Goal: Transaction & Acquisition: Book appointment/travel/reservation

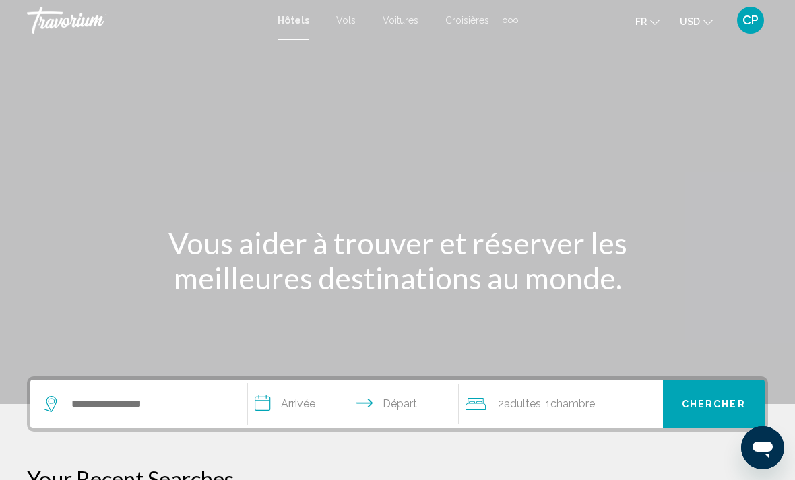
click at [352, 24] on span "Vols" at bounding box center [346, 20] width 20 height 11
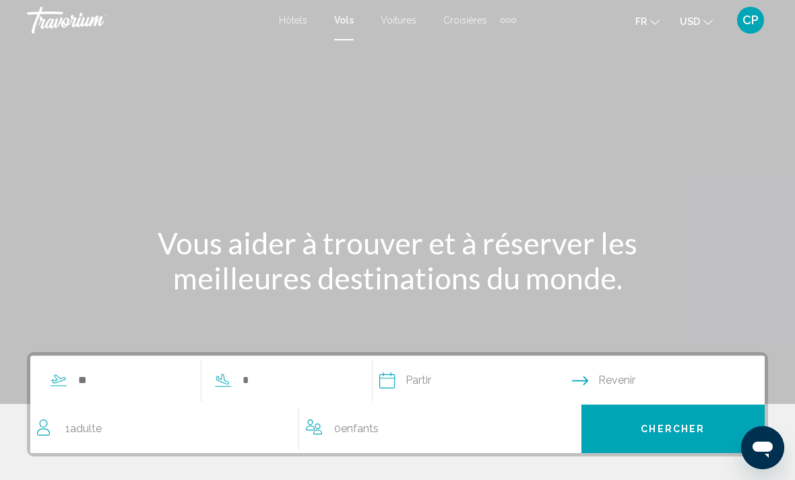
click at [406, 20] on span "Voitures" at bounding box center [399, 20] width 36 height 11
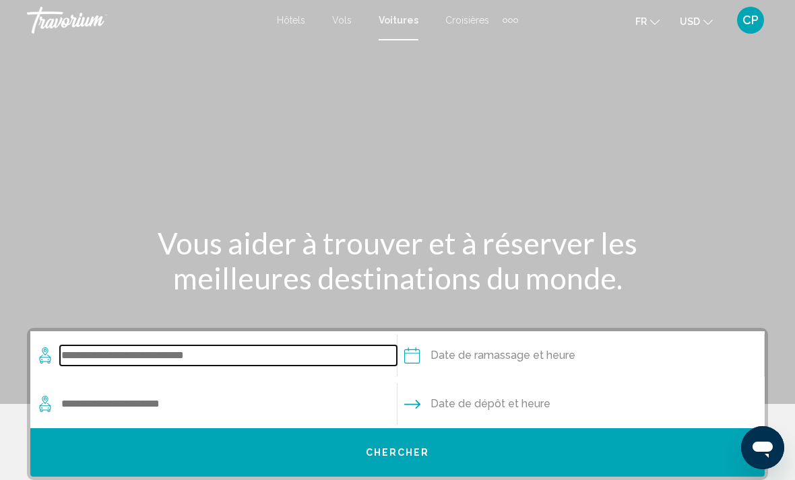
click at [240, 356] on input "Search widget" at bounding box center [228, 356] width 337 height 20
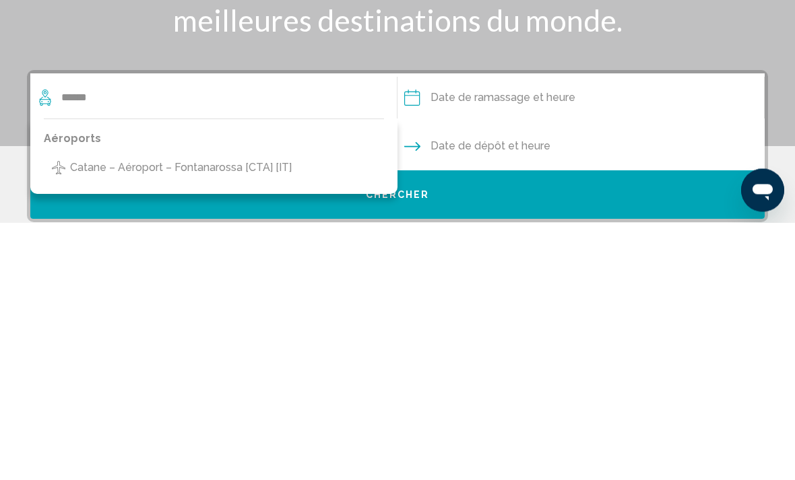
click at [254, 416] on span "Catane – Aéroport – Fontanarossa [CTA] [IT]" at bounding box center [181, 425] width 222 height 19
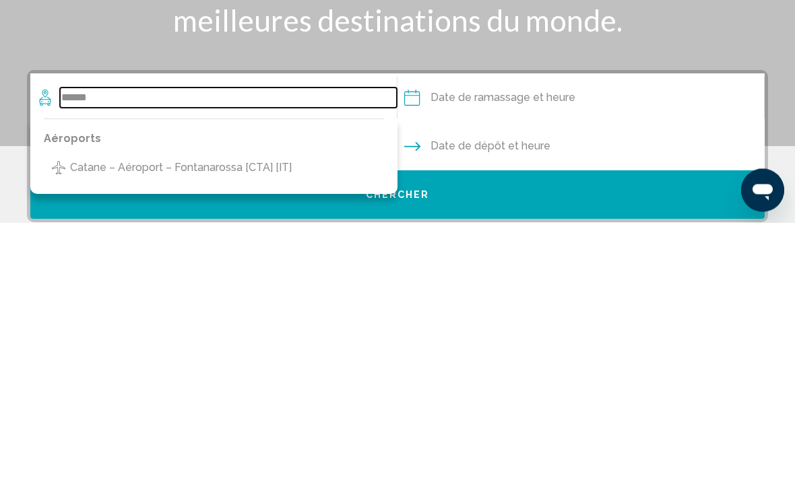
type input "**********"
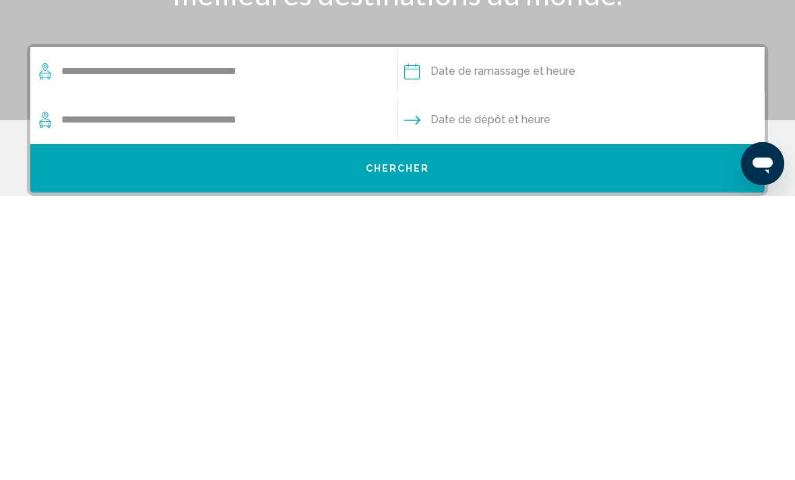
click at [495, 332] on input "Pickup date" at bounding box center [580, 358] width 373 height 53
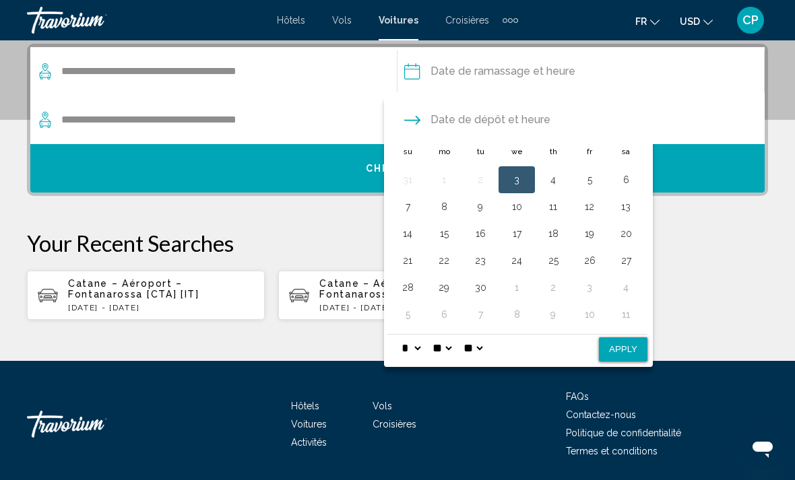
click at [630, 210] on button "13" at bounding box center [626, 206] width 22 height 19
click at [418, 347] on select "* * * * * * * * * ** ** **" at bounding box center [411, 348] width 24 height 27
select select "**"
click at [454, 342] on select "**" at bounding box center [442, 348] width 24 height 27
click at [485, 346] on select "** **" at bounding box center [473, 348] width 24 height 27
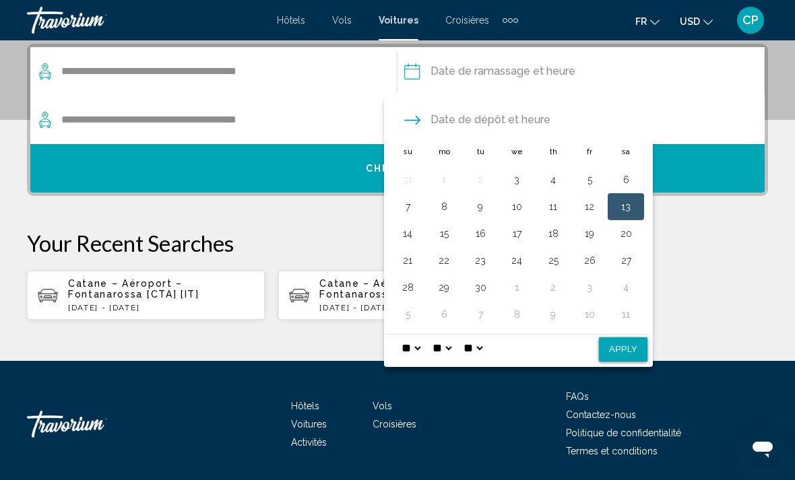
select select "**"
click at [631, 344] on button "Apply" at bounding box center [623, 350] width 49 height 24
type input "**********"
select select "*"
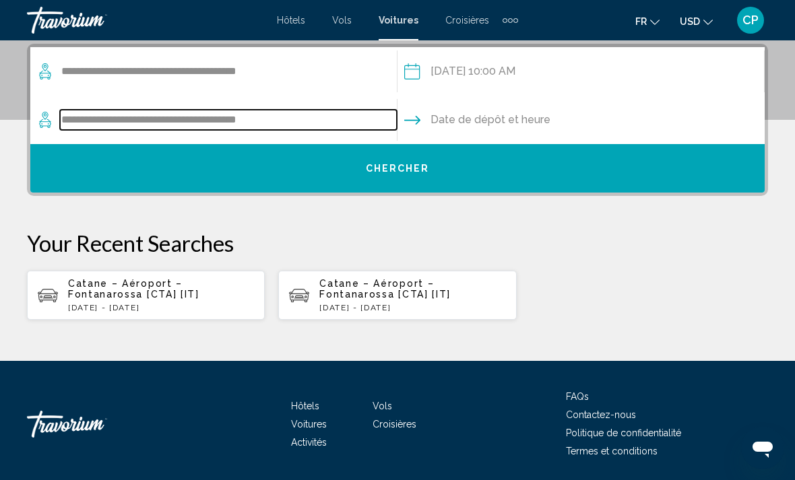
click at [292, 120] on input "**********" at bounding box center [228, 120] width 337 height 20
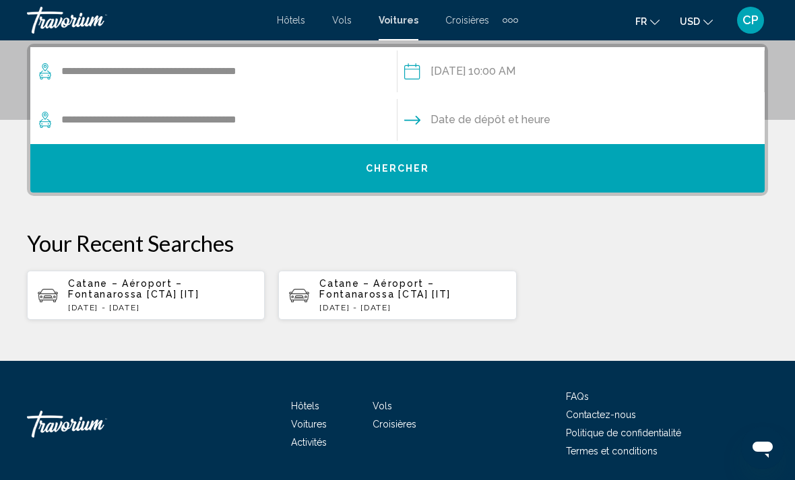
click at [511, 125] on input "Drop-off date" at bounding box center [580, 122] width 373 height 53
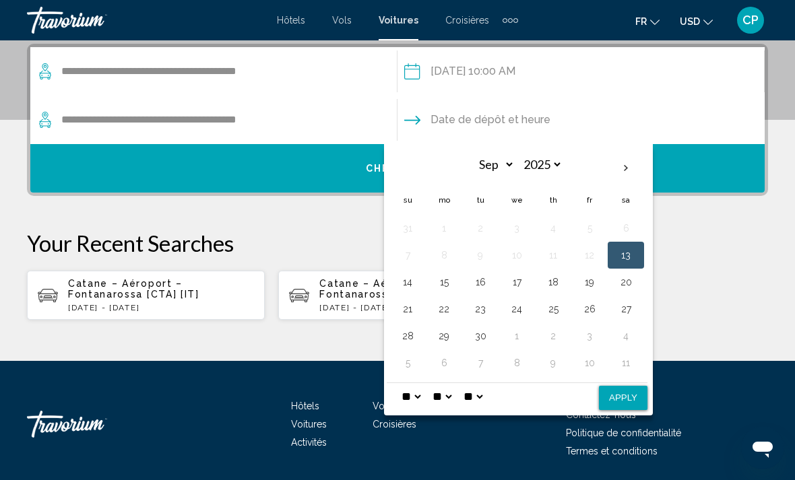
click at [516, 286] on button "17" at bounding box center [517, 282] width 22 height 19
click at [416, 397] on select "* * * * * * * * * ** ** **" at bounding box center [411, 396] width 24 height 27
select select "*"
click at [626, 392] on button "Apply" at bounding box center [623, 398] width 49 height 24
type input "**********"
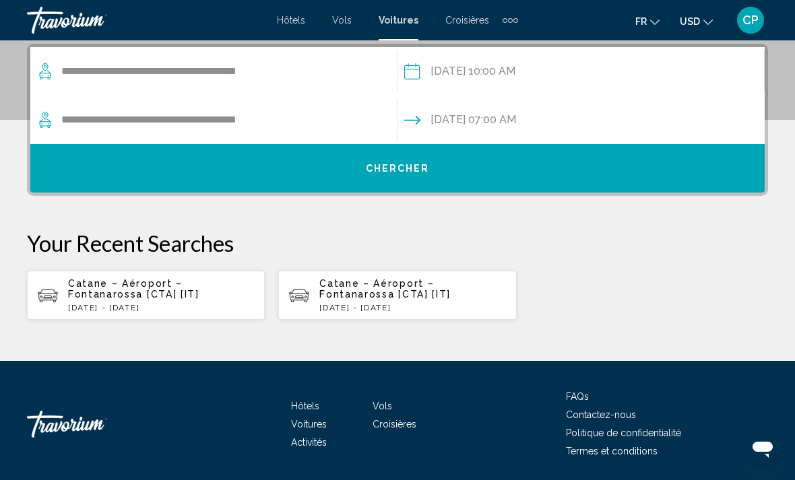
click at [455, 170] on button "Chercher" at bounding box center [397, 168] width 735 height 49
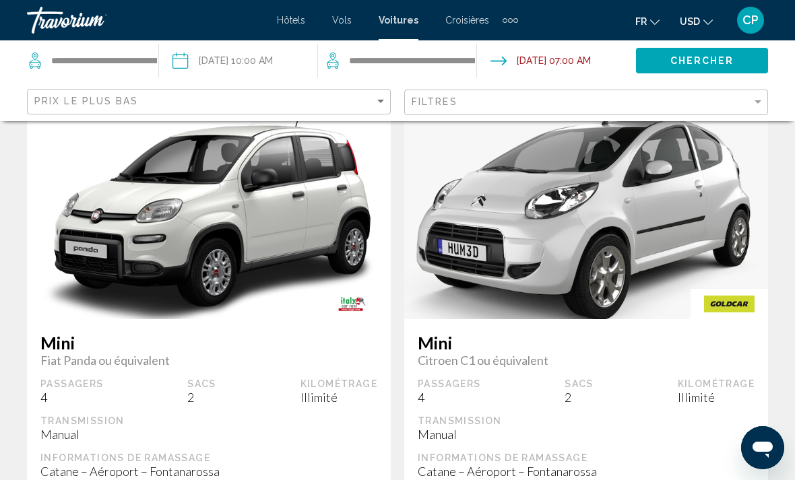
scroll to position [58, 0]
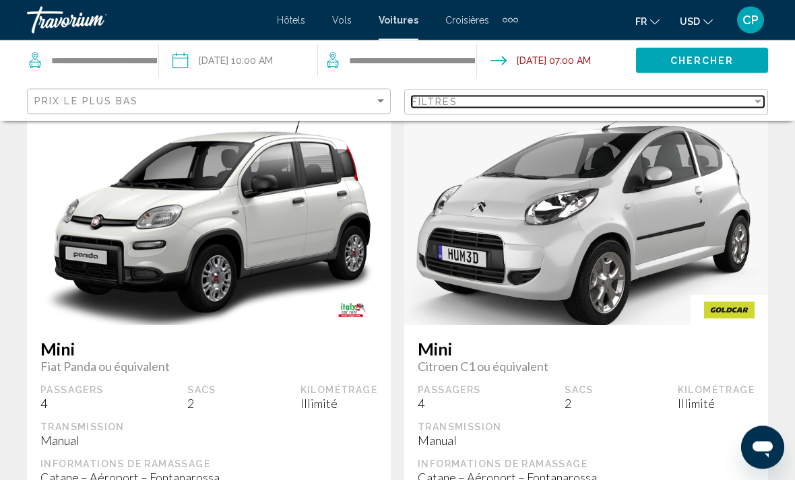
click at [735, 97] on div "Filtres" at bounding box center [582, 101] width 340 height 11
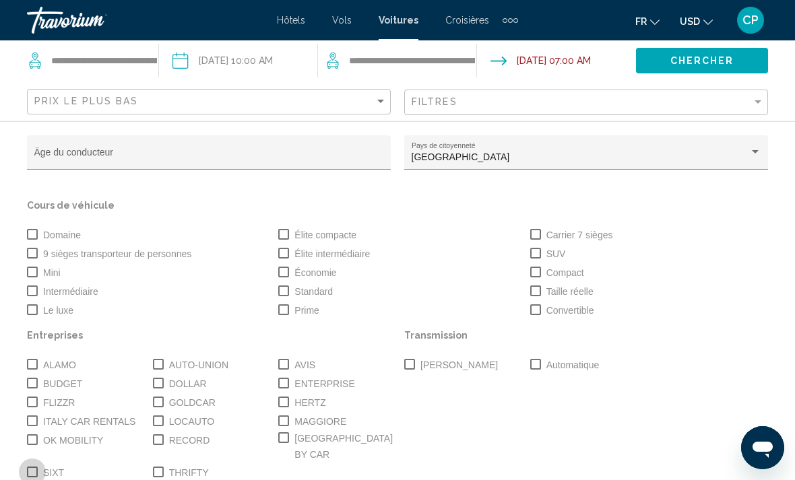
click at [30, 467] on span "Search widget" at bounding box center [32, 472] width 11 height 11
click at [283, 359] on label "AVIS" at bounding box center [296, 365] width 37 height 16
click at [281, 404] on span "Search widget" at bounding box center [283, 402] width 11 height 11
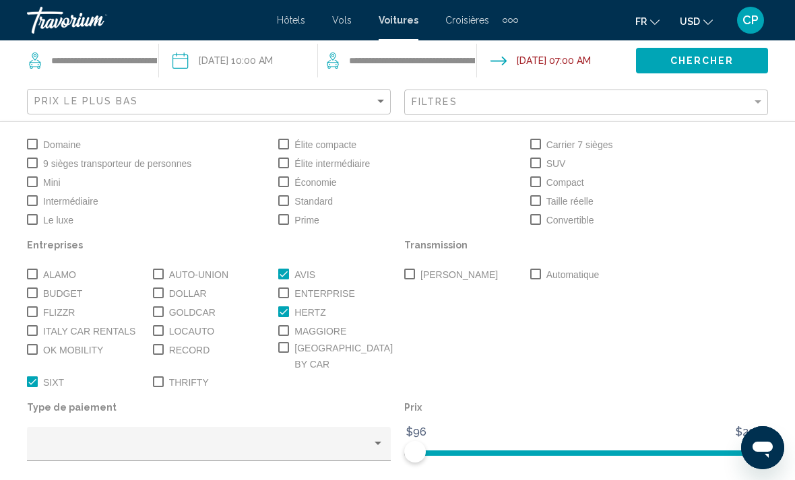
scroll to position [90, 0]
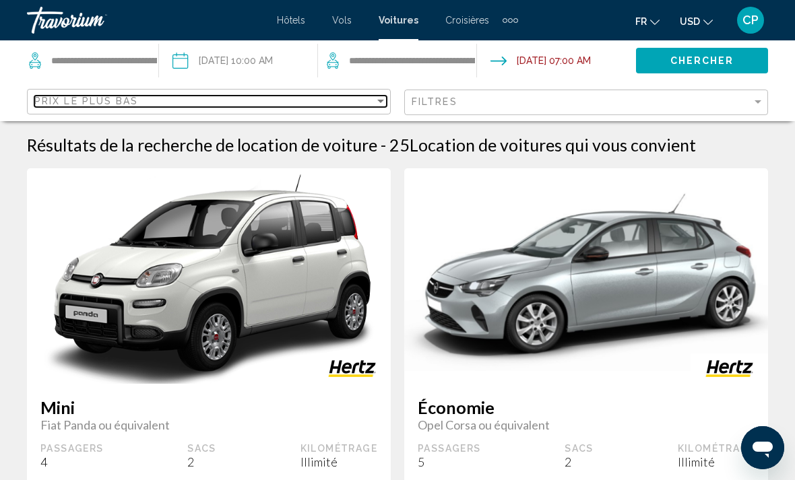
click at [342, 106] on div "Prix ​​le plus bas" at bounding box center [204, 101] width 340 height 11
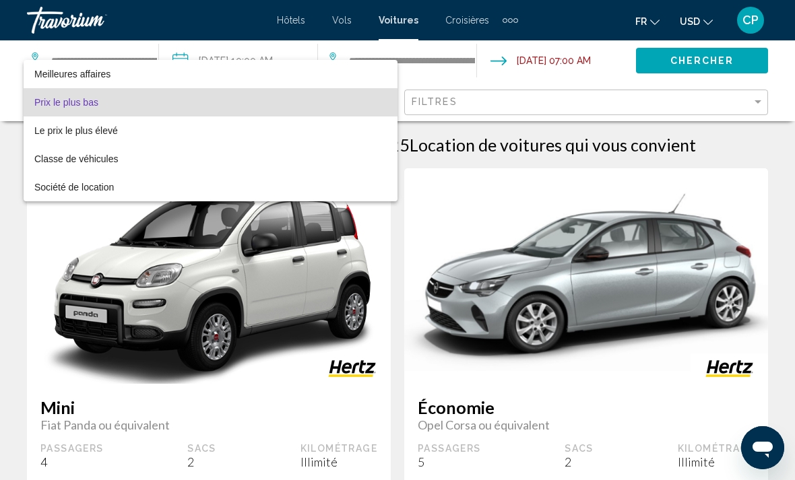
click at [227, 107] on span "Prix ​​le plus bas" at bounding box center [210, 102] width 352 height 28
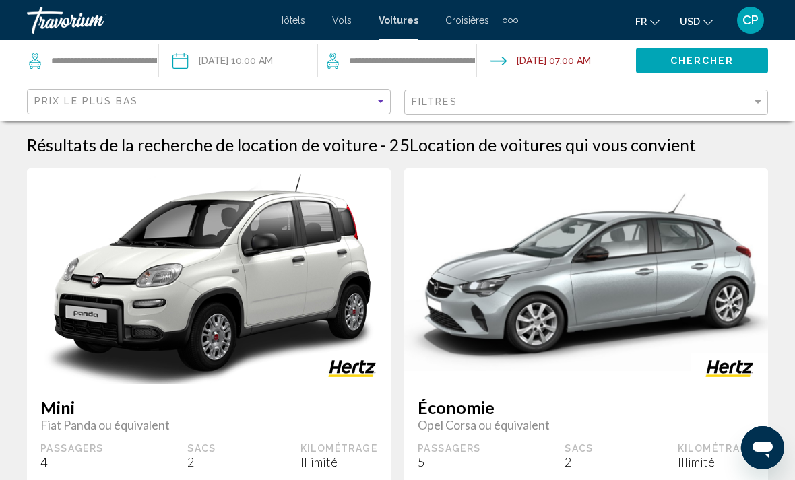
click at [737, 63] on button "Chercher" at bounding box center [702, 60] width 132 height 25
click at [704, 26] on button "USD USD ($) MXN (Mex$) CAD (Can$) GBP (£) EUR (€) AUD (A$) NZD (NZ$) CNY (CN¥)" at bounding box center [696, 21] width 33 height 20
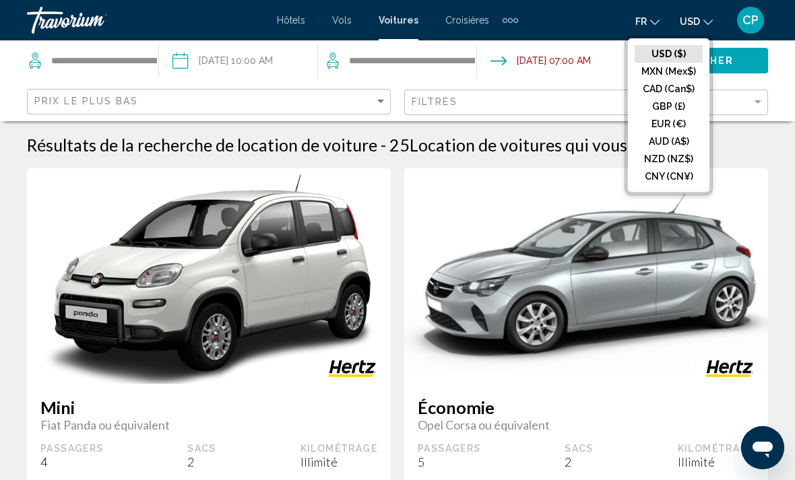
click at [683, 127] on button "EUR (€)" at bounding box center [669, 124] width 68 height 18
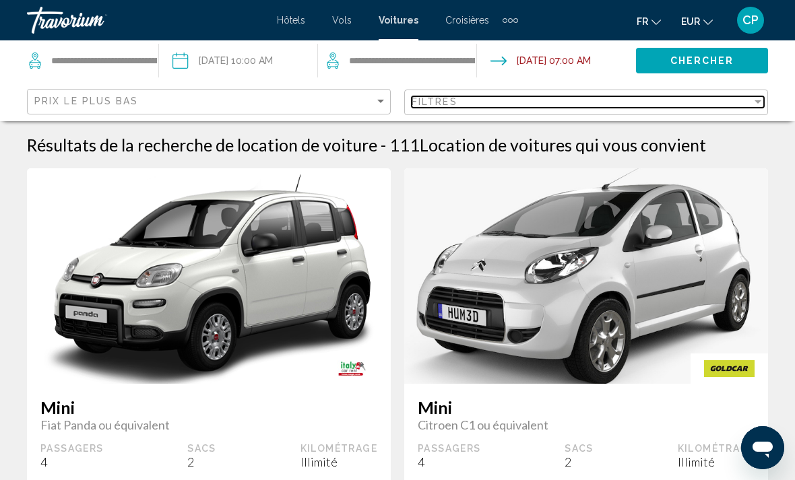
click at [708, 100] on div "Filtres" at bounding box center [582, 101] width 340 height 11
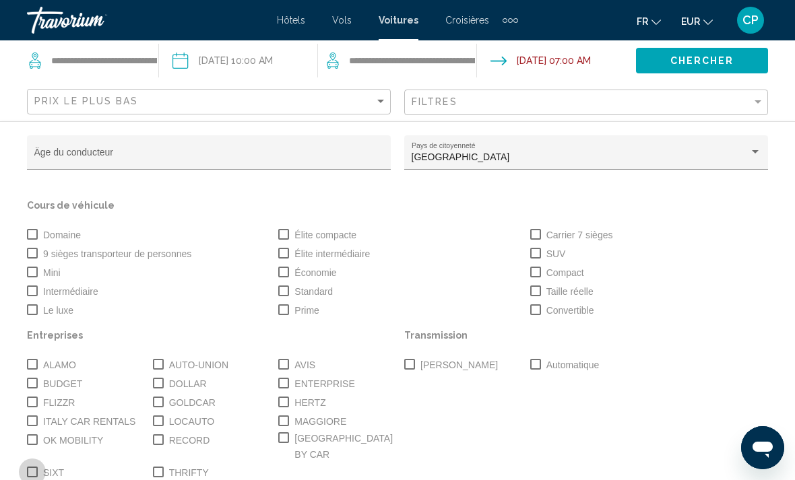
click at [31, 467] on span "Search widget" at bounding box center [32, 472] width 11 height 11
click at [286, 368] on span "Search widget" at bounding box center [283, 364] width 11 height 11
click at [284, 402] on span "Search widget" at bounding box center [283, 402] width 11 height 11
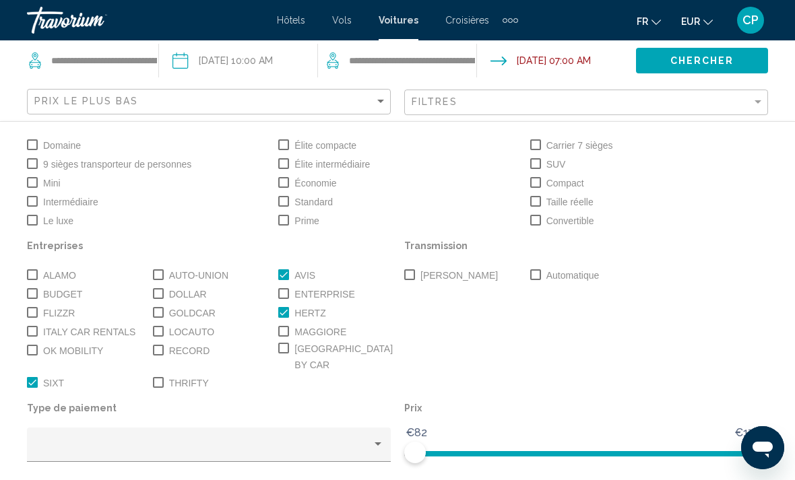
scroll to position [110, 0]
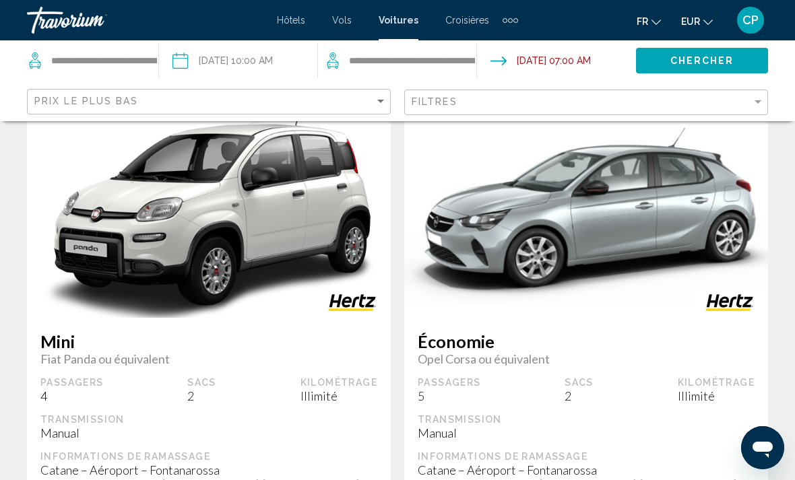
scroll to position [0, 0]
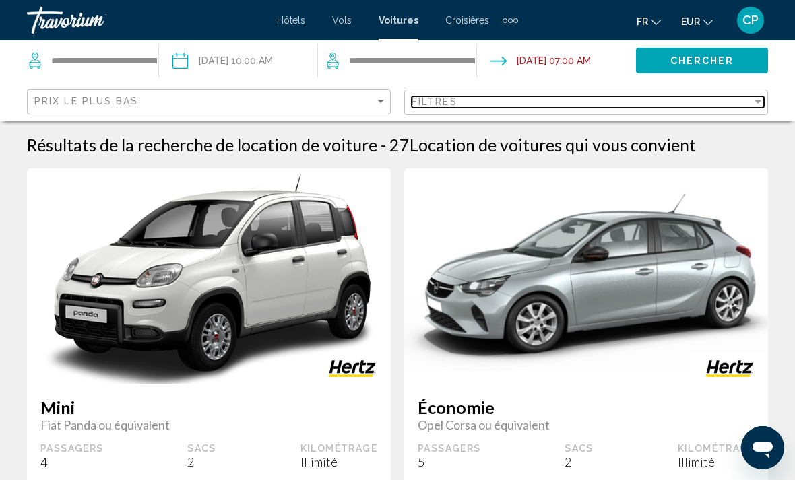
click at [565, 100] on div "Filtres" at bounding box center [582, 101] width 340 height 11
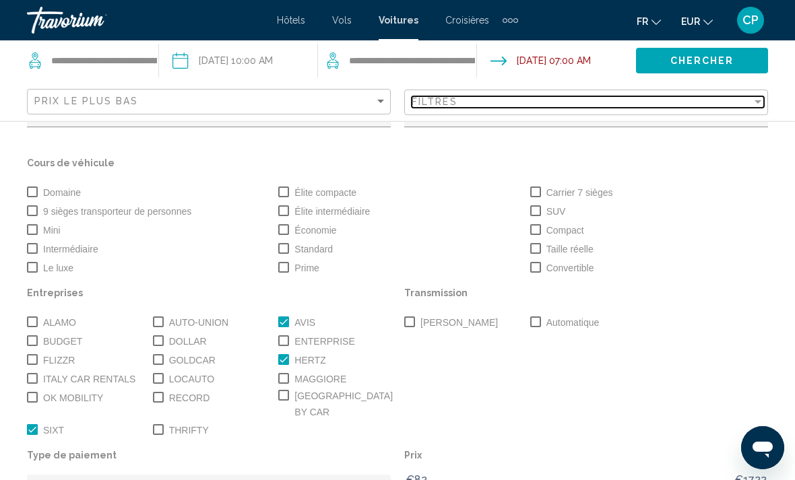
scroll to position [80, 0]
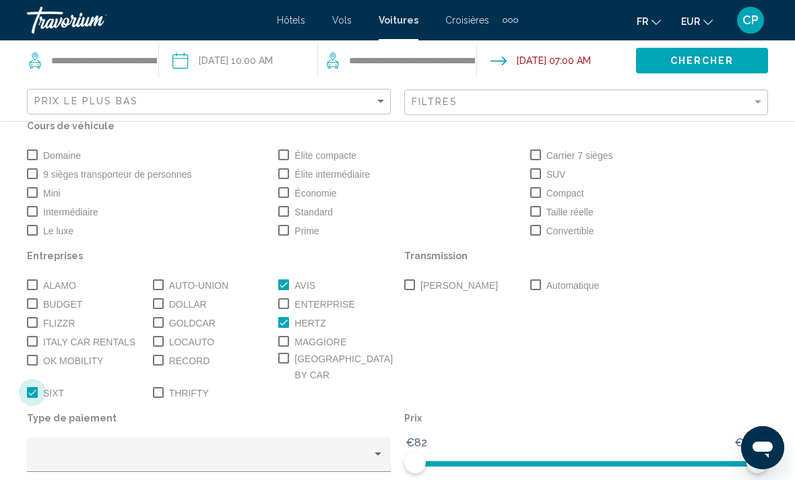
click at [28, 387] on span "Search widget" at bounding box center [32, 392] width 11 height 11
click at [283, 328] on span "Search widget" at bounding box center [283, 322] width 11 height 11
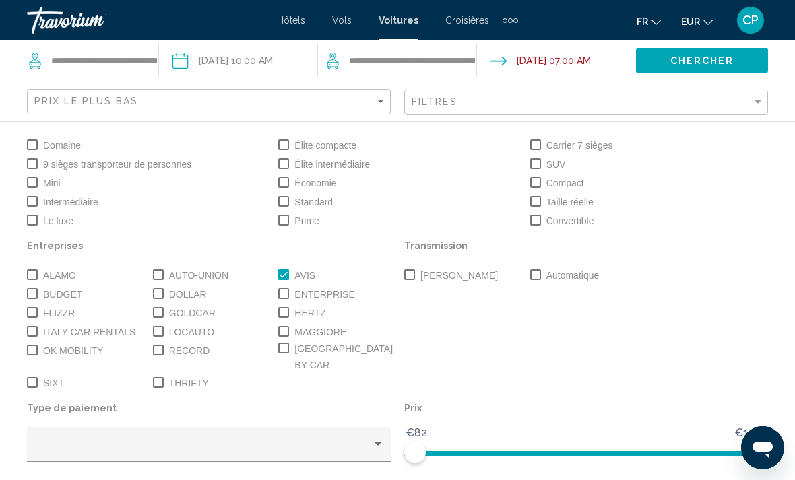
scroll to position [686, 0]
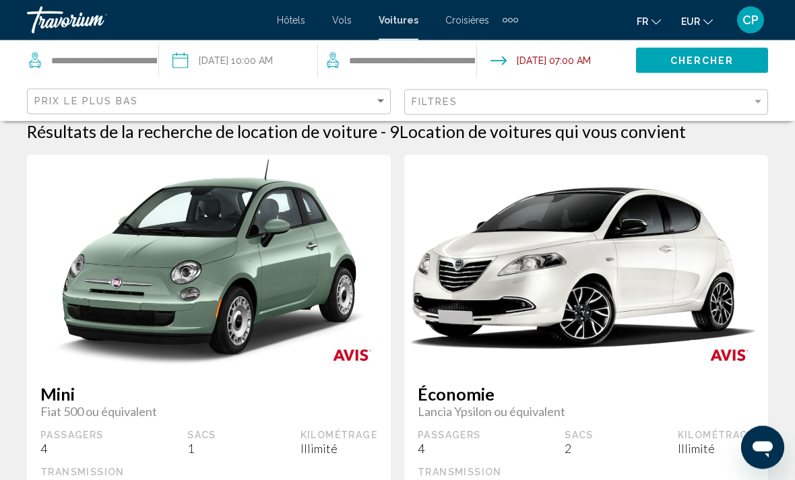
scroll to position [0, 0]
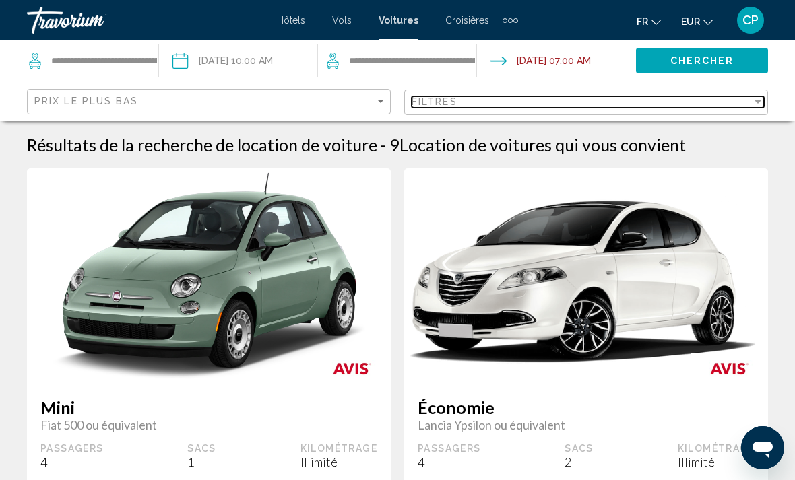
click at [650, 102] on div "Filtres" at bounding box center [582, 101] width 340 height 11
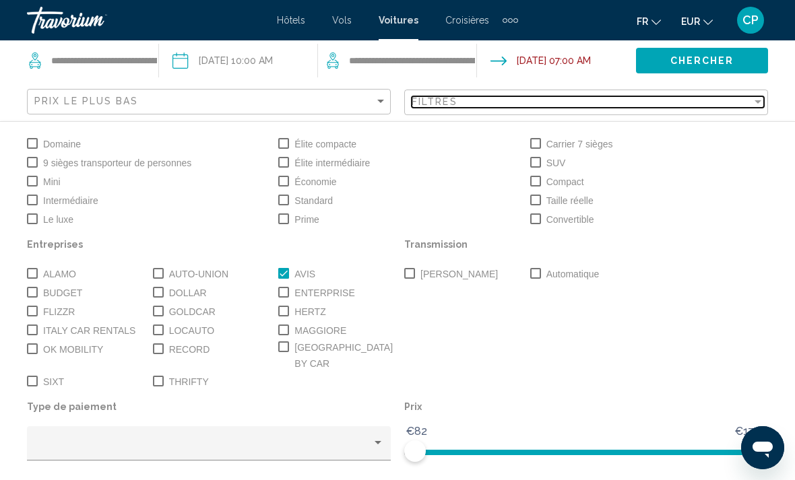
scroll to position [90, 0]
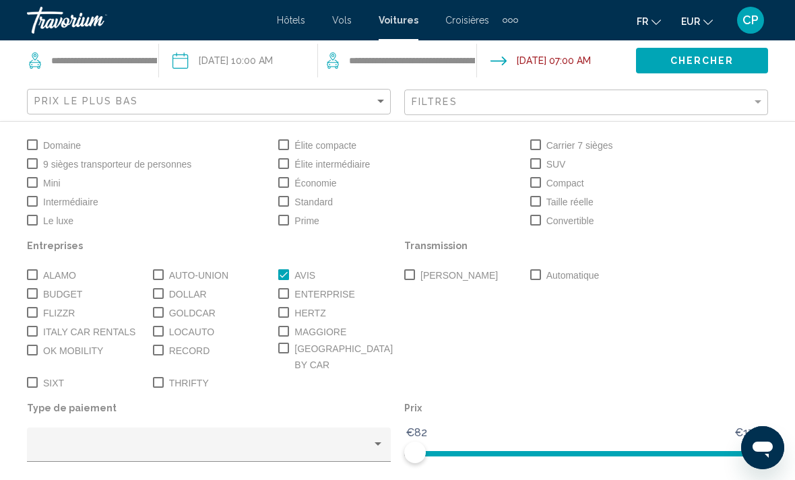
click at [32, 299] on span "Search widget" at bounding box center [32, 293] width 11 height 11
click at [35, 377] on span "Search widget" at bounding box center [32, 382] width 11 height 11
click at [286, 316] on span "Search widget" at bounding box center [283, 312] width 11 height 11
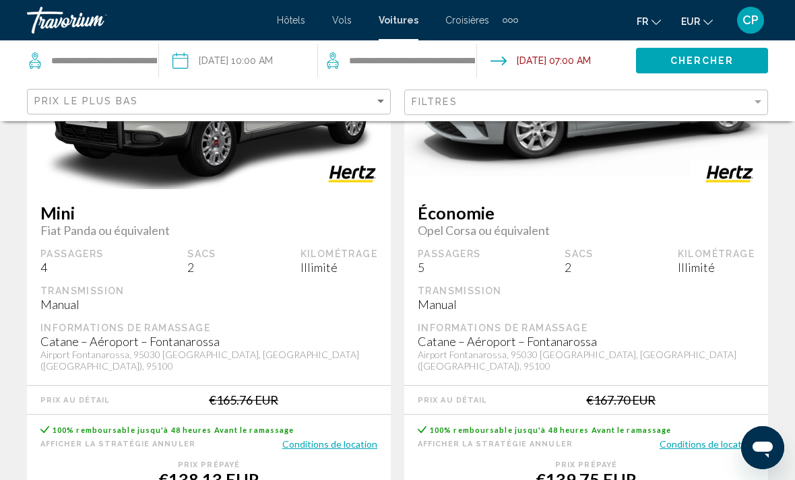
scroll to position [193, 0]
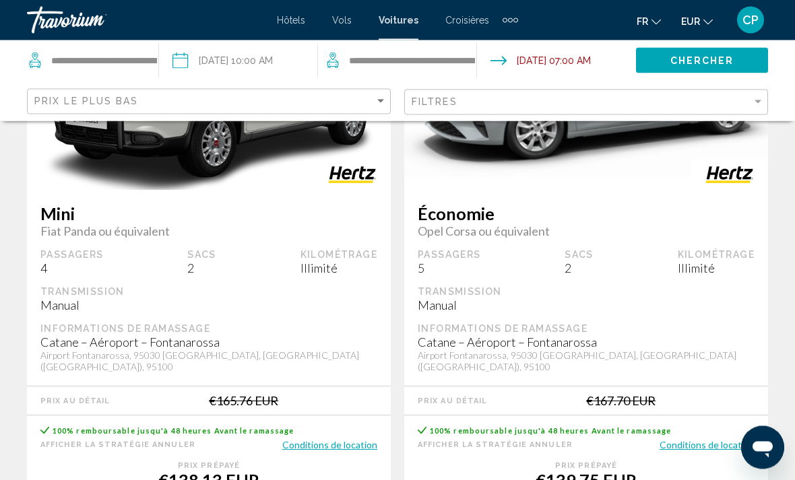
click at [237, 318] on div "Mini Fiat Panda ou équivalent Passagers 4 Sacs 2 Kilométrage Illimité Transmiss…" at bounding box center [209, 289] width 364 height 196
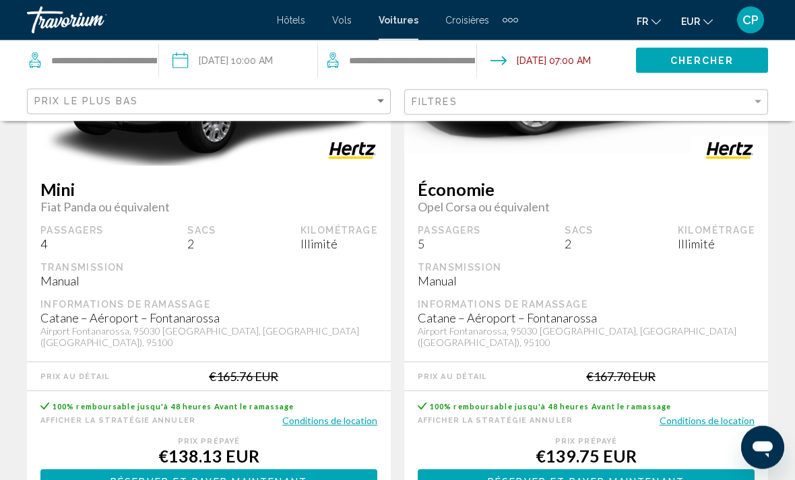
scroll to position [282, 0]
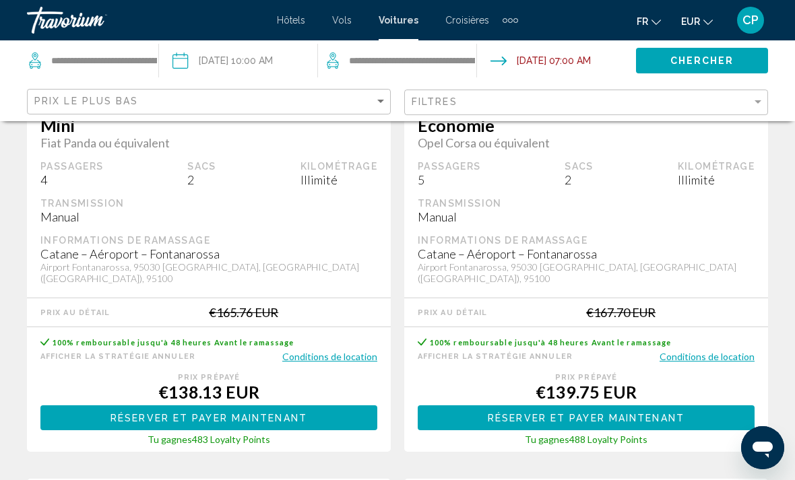
click at [323, 411] on button "Réserver et payer maintenant Réserver et payer plus tard" at bounding box center [208, 418] width 337 height 25
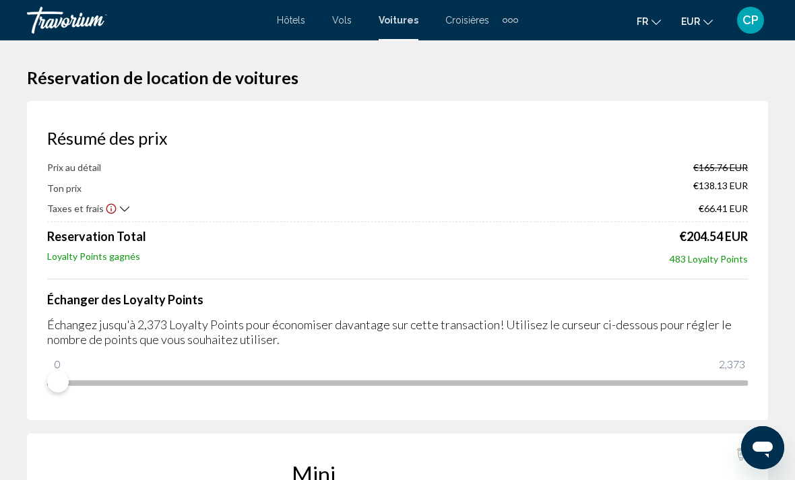
click at [108, 206] on icon "Show Taxes and Fees disclaimer" at bounding box center [111, 209] width 10 height 10
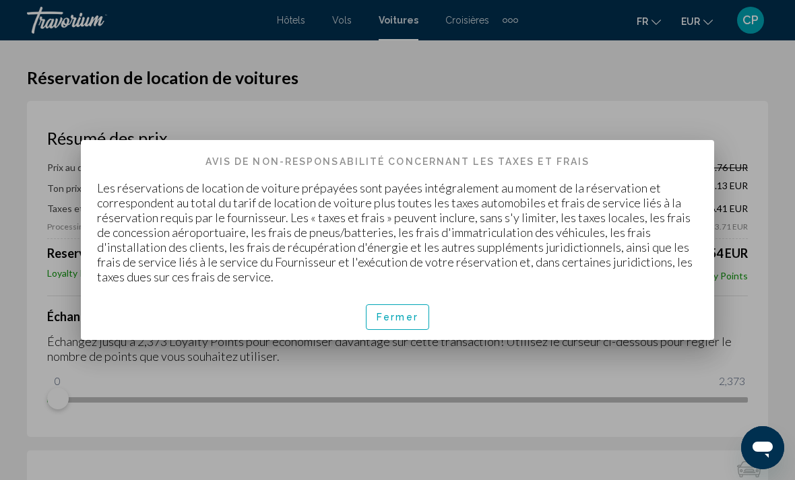
click at [406, 317] on span "Fermer" at bounding box center [398, 318] width 42 height 11
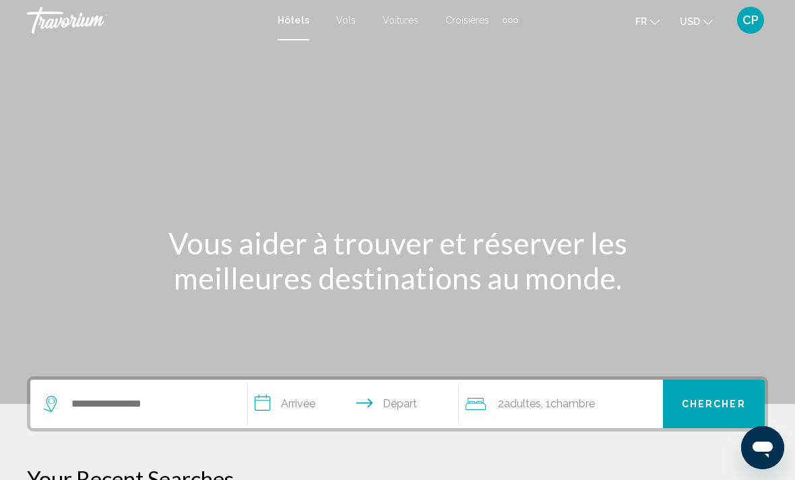
click at [404, 15] on span "Voitures" at bounding box center [401, 20] width 36 height 11
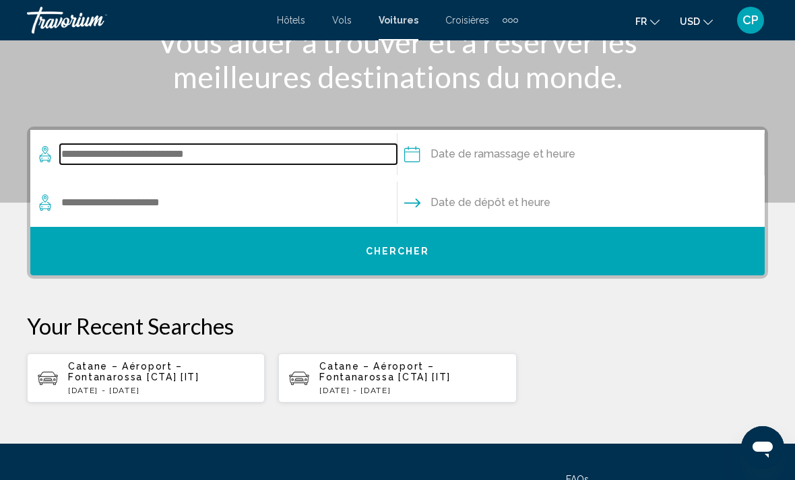
click at [240, 159] on input "Search widget" at bounding box center [228, 154] width 337 height 20
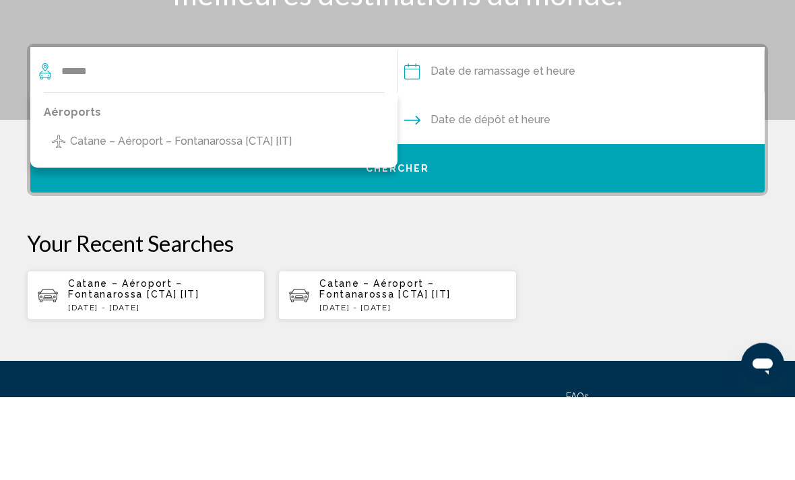
click at [269, 216] on span "Catane – Aéroport – Fontanarossa [CTA] [IT]" at bounding box center [181, 225] width 222 height 19
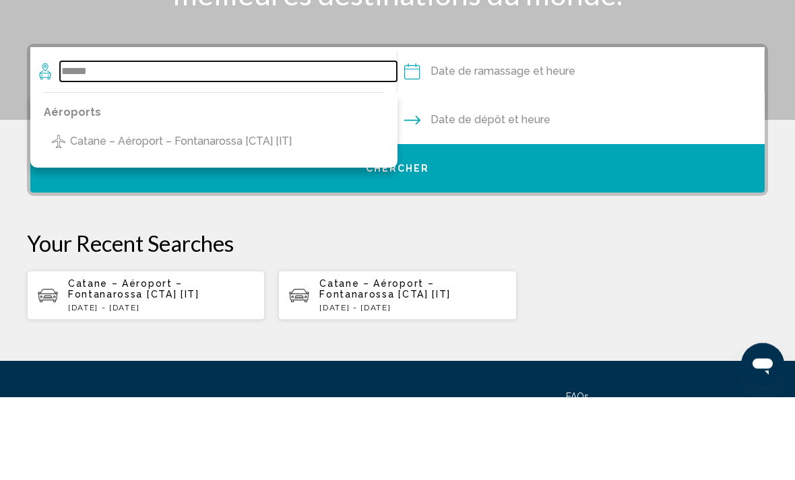
type input "**********"
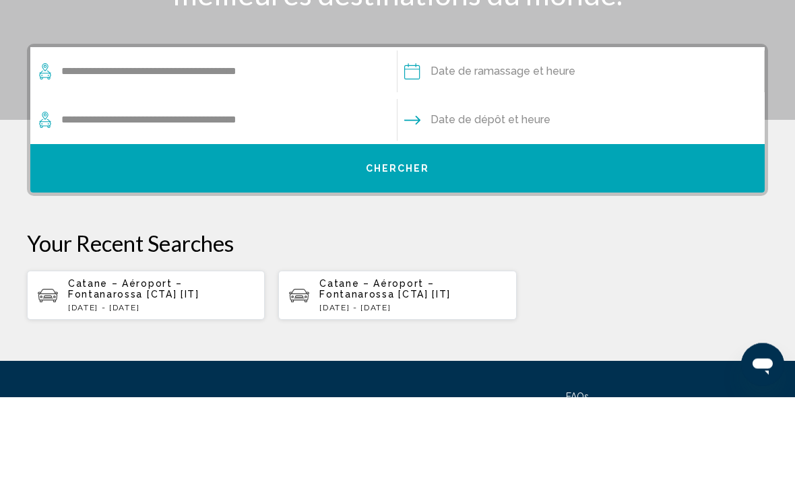
click at [518, 131] on input "Pickup date" at bounding box center [580, 157] width 373 height 53
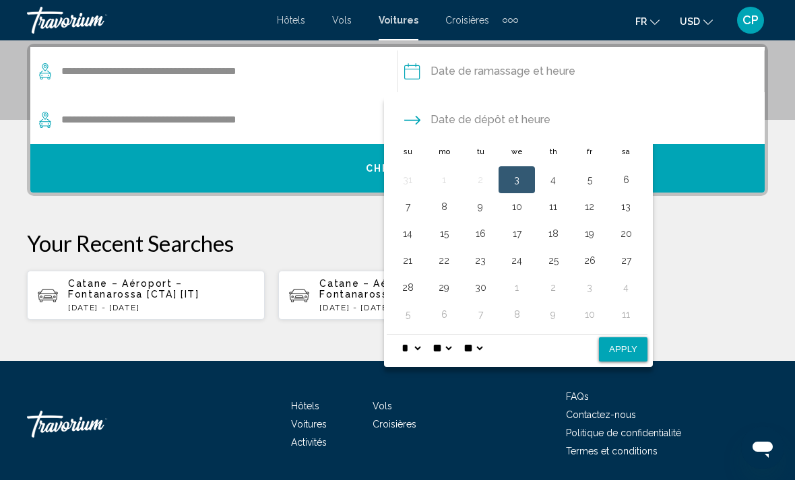
click at [630, 215] on button "13" at bounding box center [626, 206] width 22 height 19
click at [423, 348] on select "* * * * * * * * * ** ** **" at bounding box center [411, 348] width 24 height 27
select select "**"
click at [485, 346] on select "** **" at bounding box center [473, 348] width 24 height 27
select select "**"
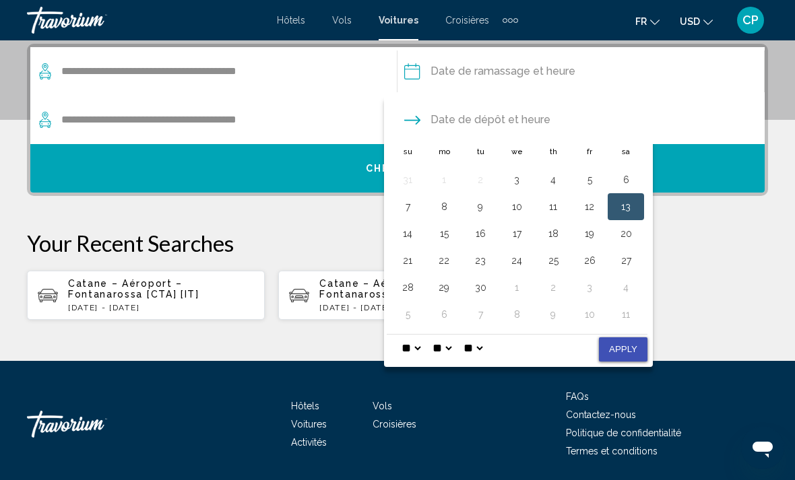
click at [627, 346] on button "Apply" at bounding box center [623, 350] width 49 height 24
type input "**********"
select select "*"
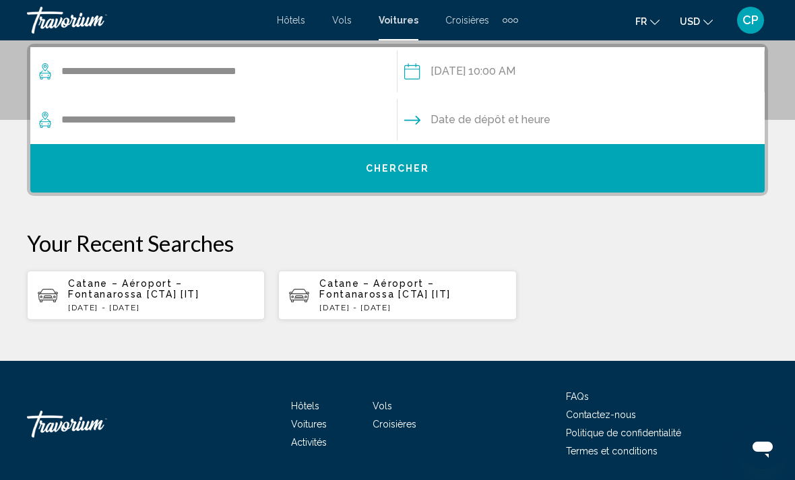
click at [572, 128] on input "Drop-off date" at bounding box center [580, 122] width 373 height 53
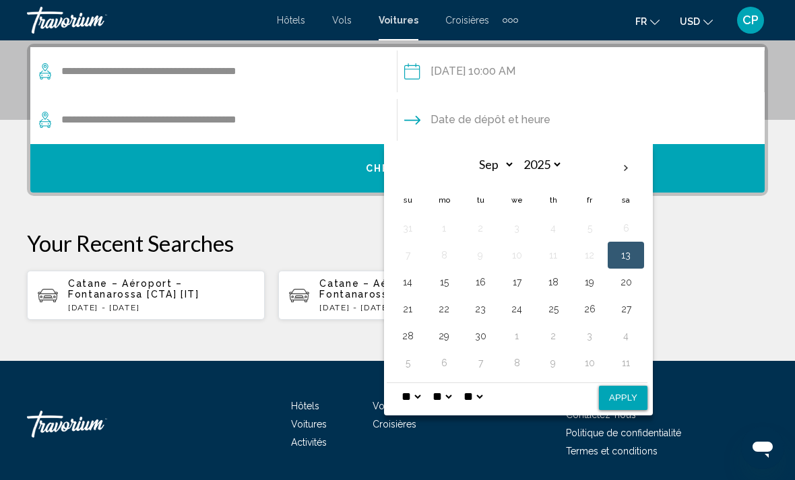
click at [522, 282] on button "17" at bounding box center [517, 282] width 22 height 19
click at [423, 395] on select "* * * * * * * * * ** ** **" at bounding box center [411, 396] width 24 height 27
select select "*"
click at [627, 398] on button "Apply" at bounding box center [623, 398] width 49 height 24
type input "**********"
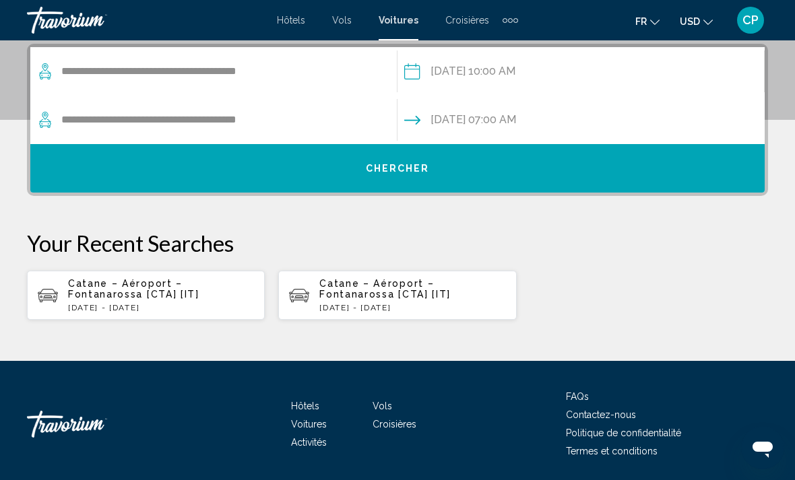
click at [528, 164] on button "Chercher" at bounding box center [397, 168] width 735 height 49
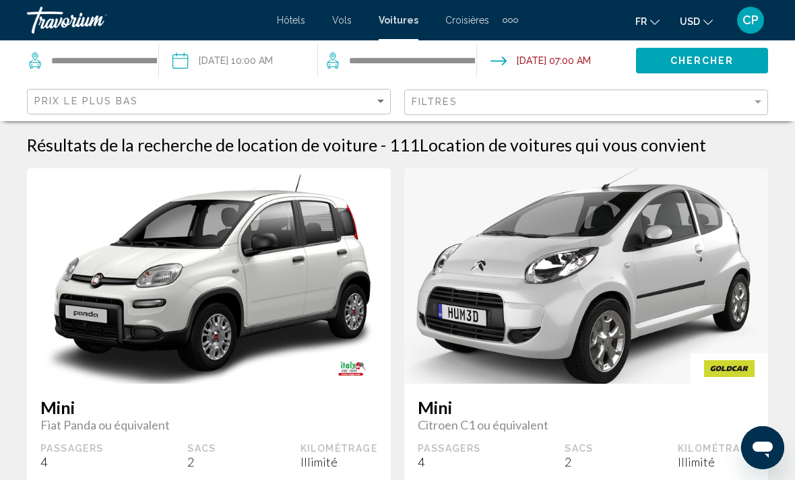
click at [697, 26] on span "USD" at bounding box center [690, 21] width 20 height 11
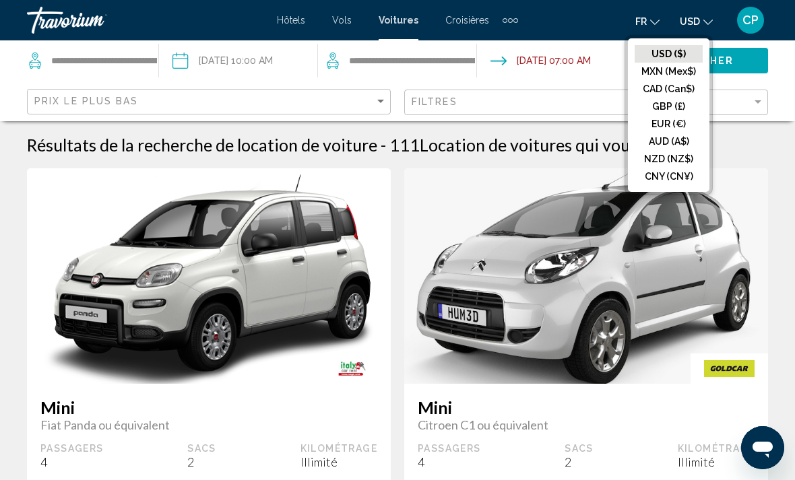
click at [686, 126] on button "EUR (€)" at bounding box center [669, 124] width 68 height 18
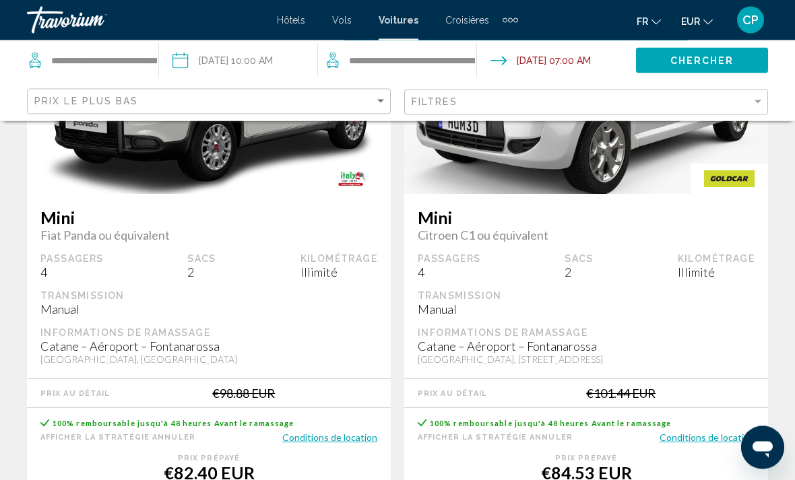
scroll to position [327, 0]
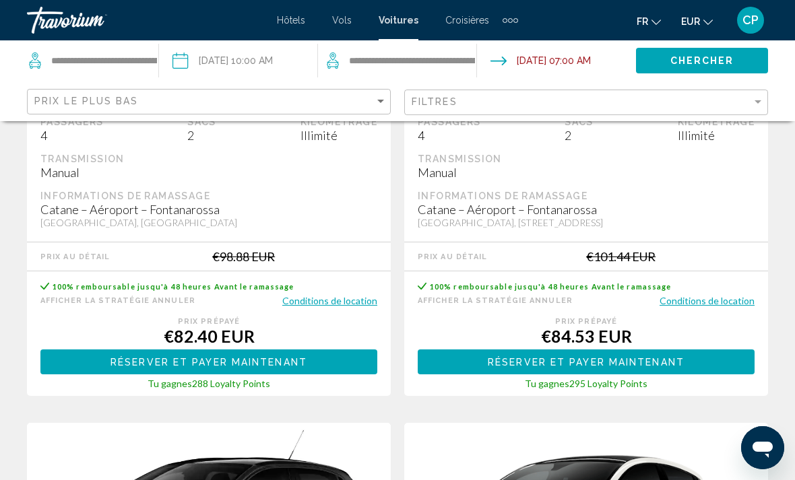
click at [279, 365] on span "Réserver et payer maintenant" at bounding box center [209, 362] width 197 height 11
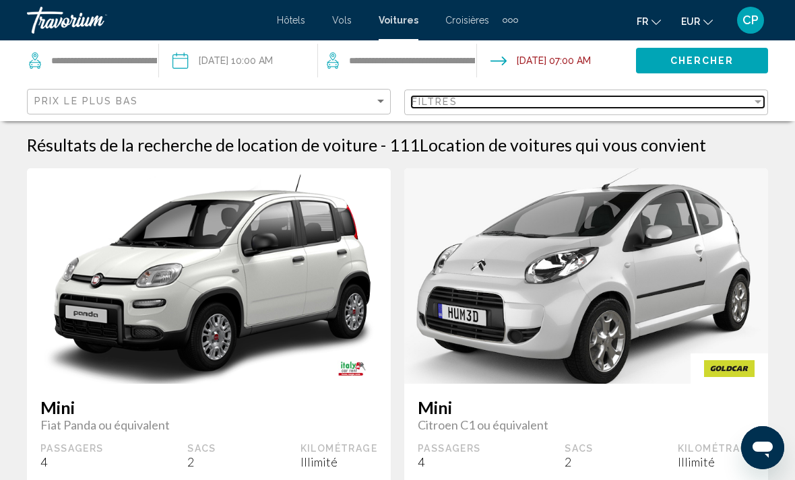
click at [462, 104] on div "Filtres" at bounding box center [582, 101] width 340 height 11
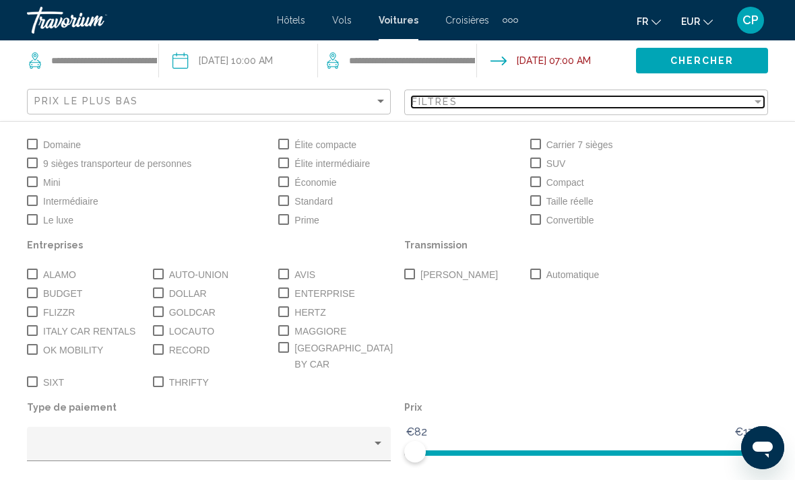
scroll to position [90, 0]
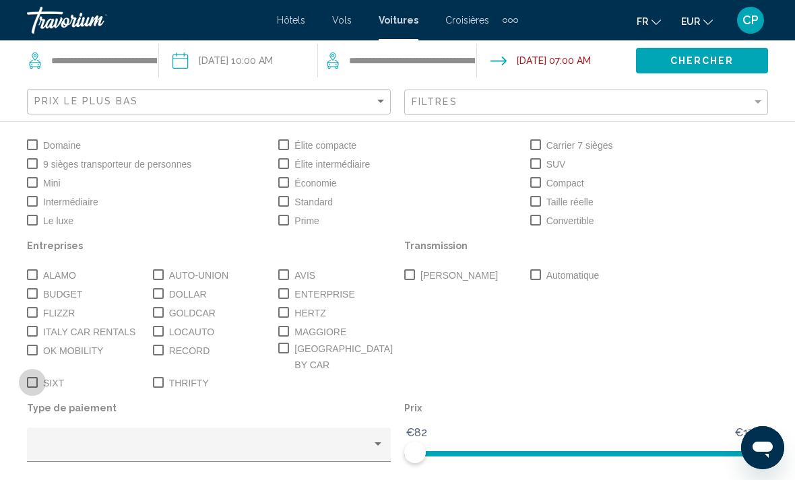
click at [33, 377] on span "Search widget" at bounding box center [32, 382] width 11 height 11
click at [286, 313] on span "Search widget" at bounding box center [283, 312] width 11 height 11
click at [284, 277] on span "Search widget" at bounding box center [283, 275] width 11 height 11
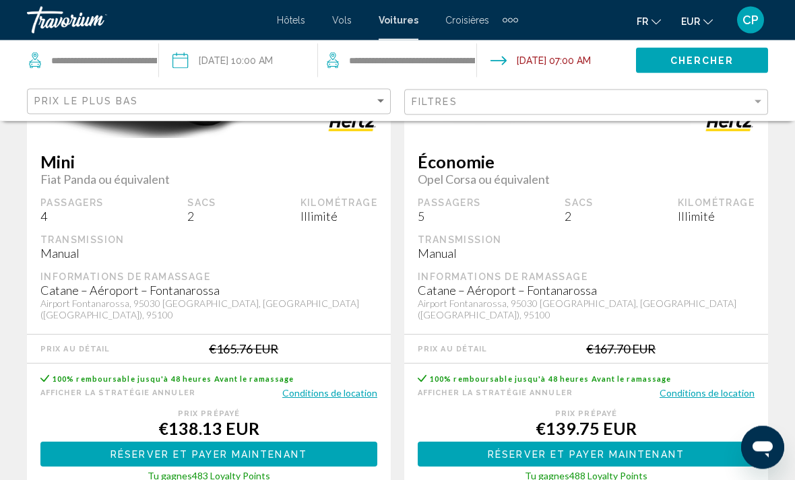
scroll to position [245, 0]
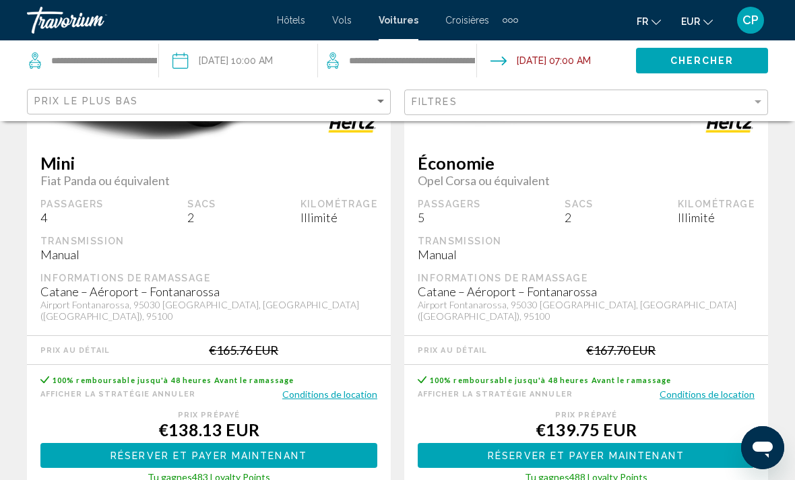
click at [201, 451] on span "Réserver et payer maintenant" at bounding box center [209, 456] width 197 height 11
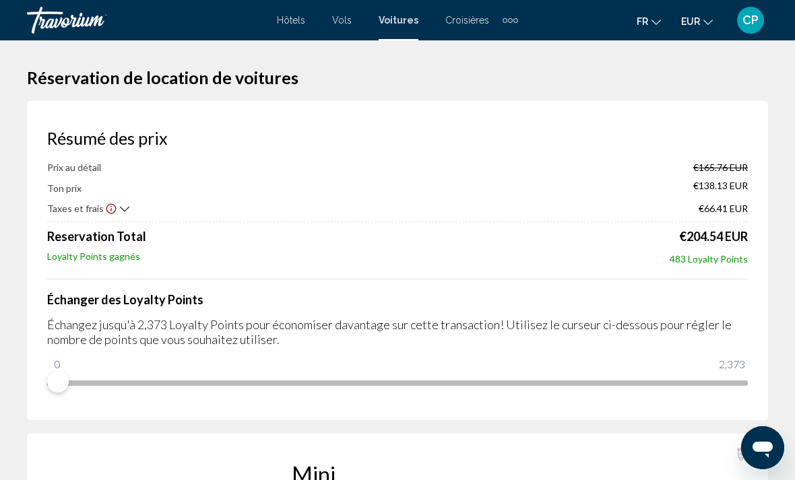
click at [112, 205] on icon "Show Taxes and Fees disclaimer" at bounding box center [111, 209] width 12 height 12
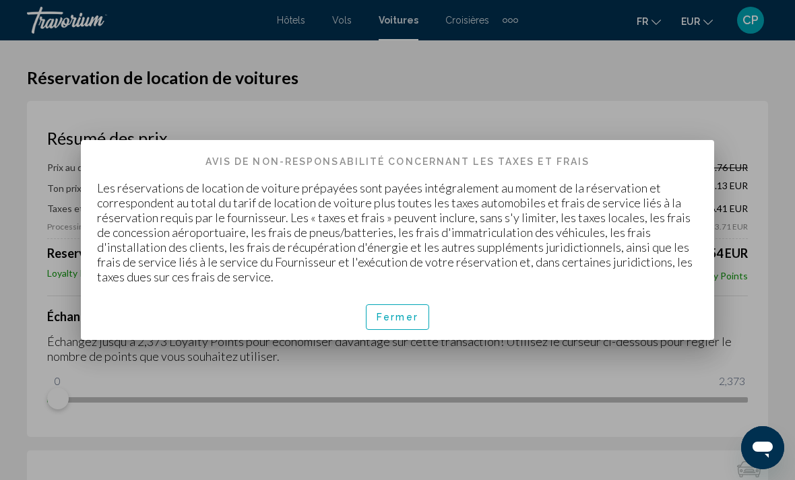
click at [403, 319] on span "Fermer" at bounding box center [398, 318] width 42 height 11
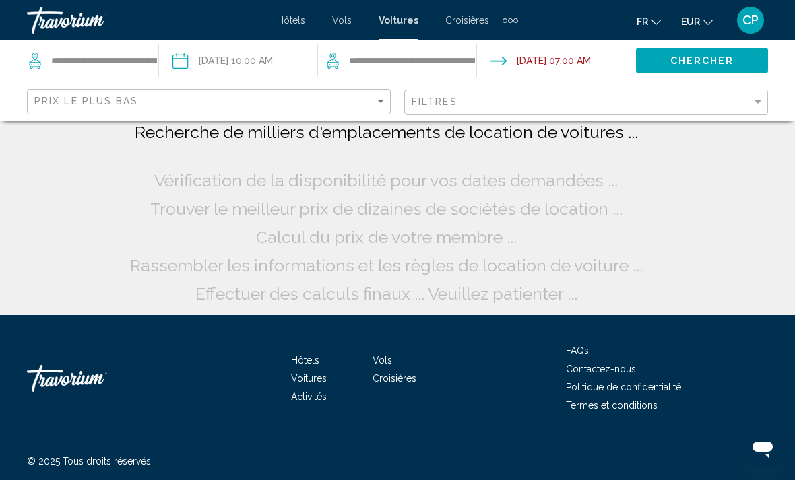
scroll to position [35, 0]
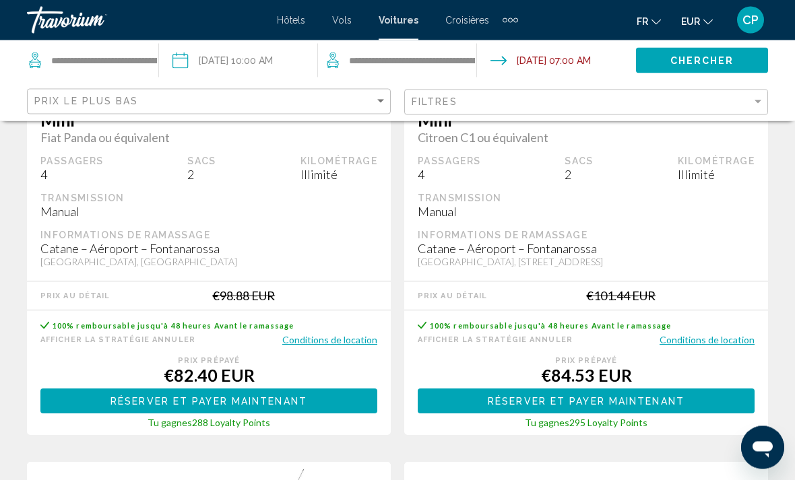
scroll to position [298, 0]
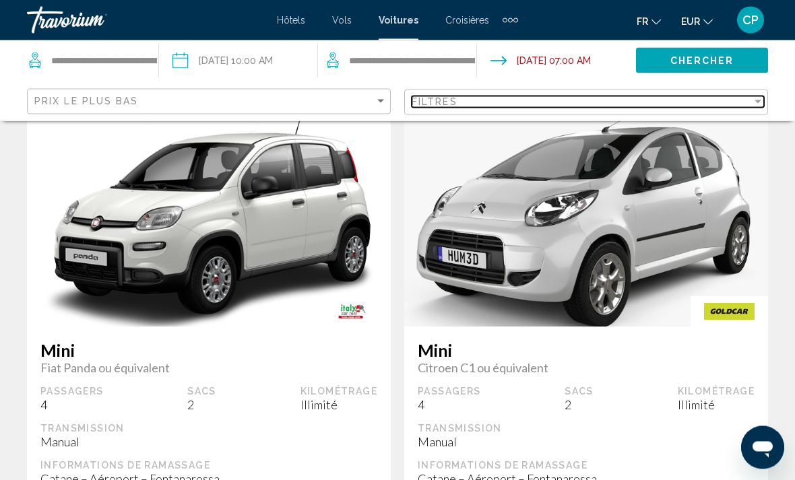
click at [575, 100] on div "Filtres" at bounding box center [582, 101] width 340 height 11
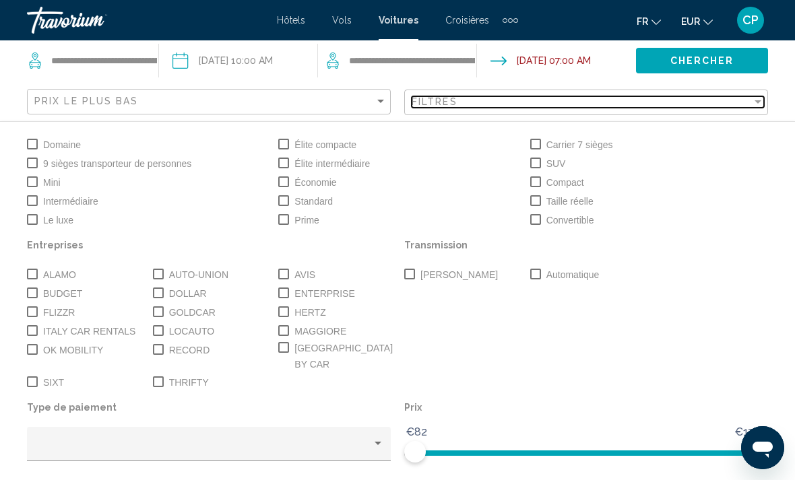
scroll to position [90, 0]
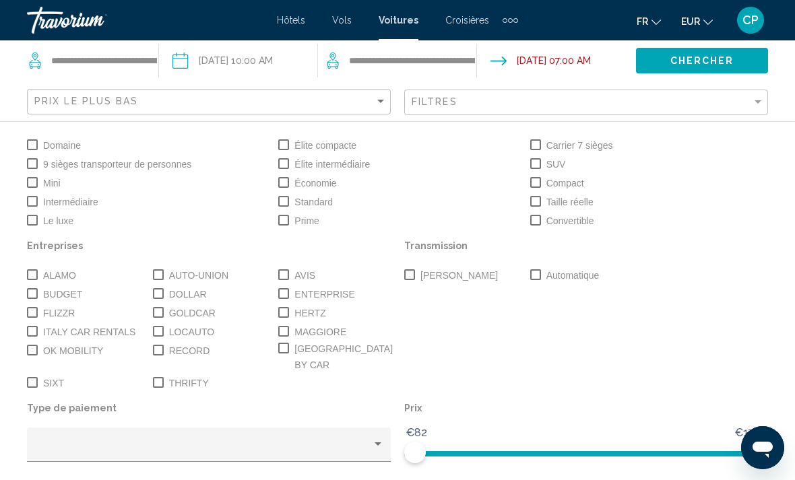
click at [32, 377] on span "Search widget" at bounding box center [32, 382] width 11 height 11
click at [286, 315] on span "Search widget" at bounding box center [283, 312] width 11 height 11
click at [285, 269] on label "AVIS" at bounding box center [296, 276] width 37 height 16
click at [373, 439] on div "Search widget" at bounding box center [378, 444] width 12 height 11
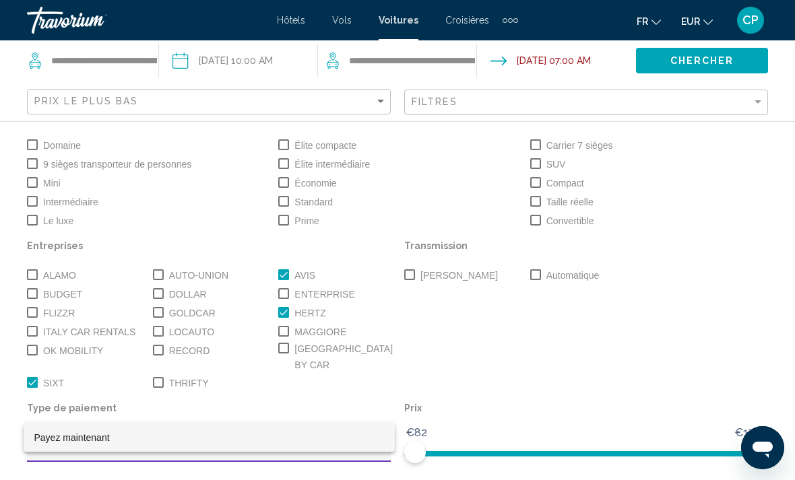
click at [468, 480] on div at bounding box center [397, 240] width 795 height 480
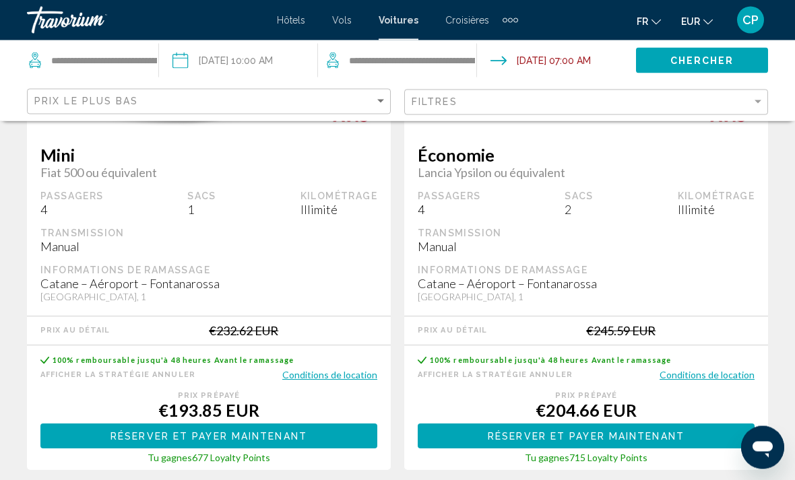
scroll to position [1440, 0]
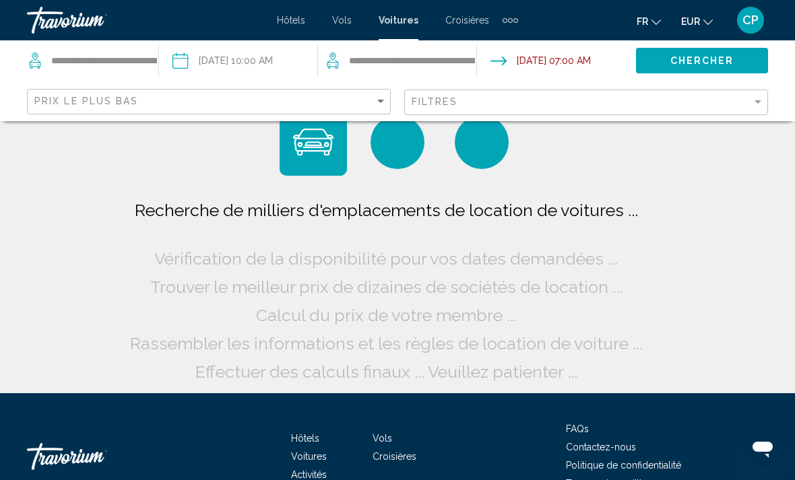
scroll to position [43, 0]
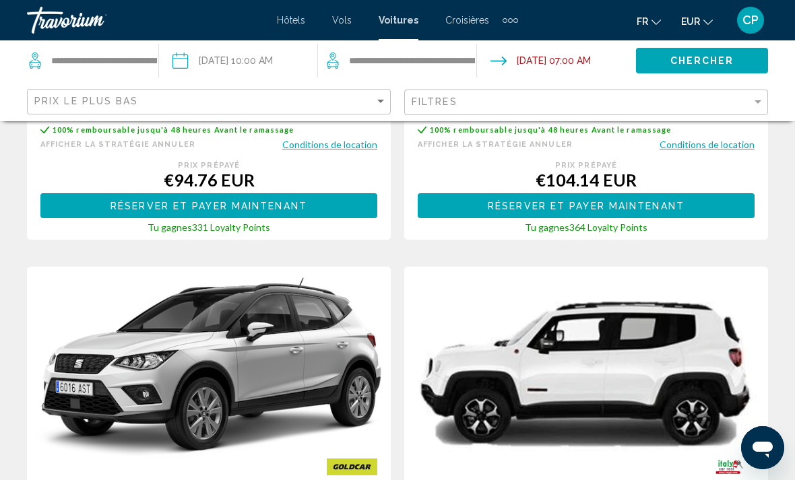
scroll to position [1400, 0]
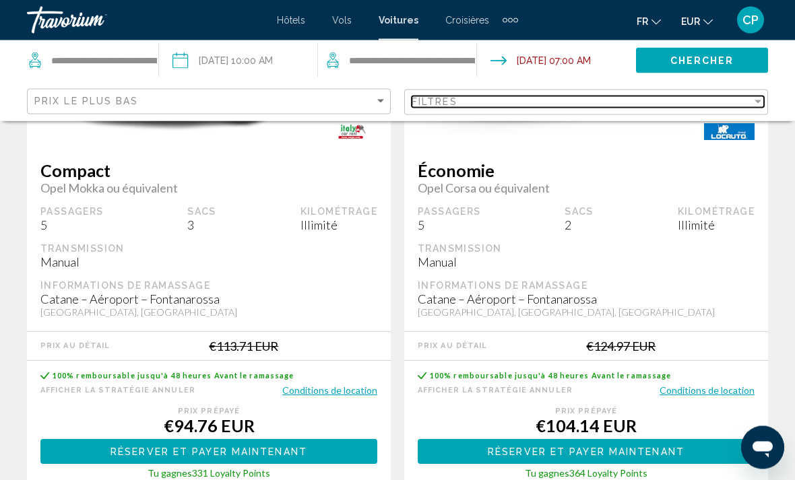
click at [522, 100] on div "Filtres" at bounding box center [582, 101] width 340 height 11
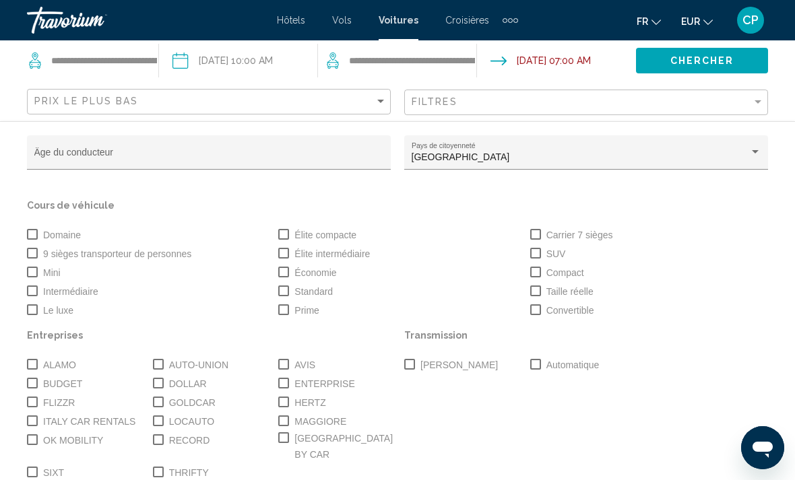
click at [284, 407] on span "Search widget" at bounding box center [283, 402] width 11 height 11
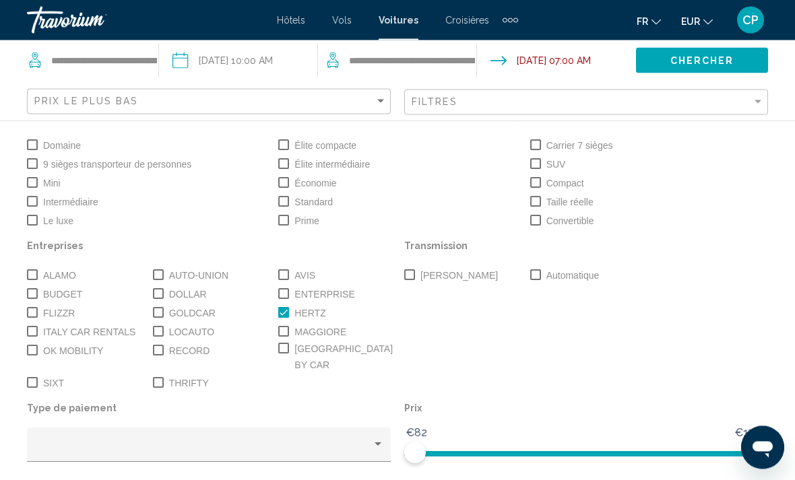
scroll to position [1620, 0]
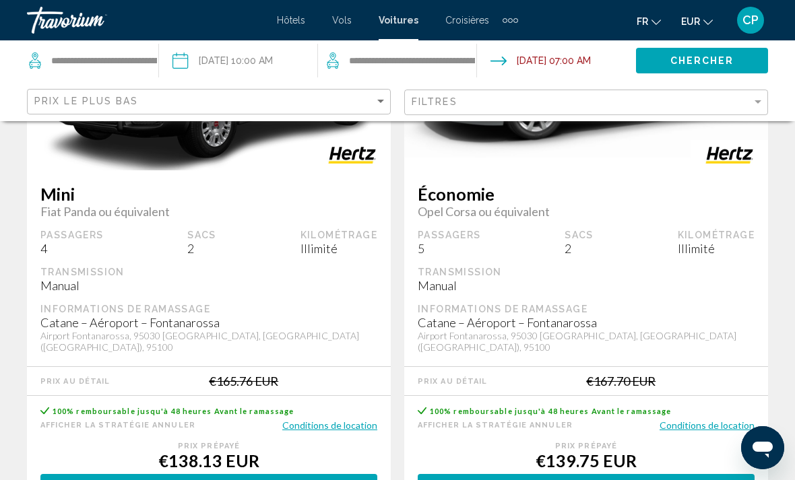
scroll to position [168, 0]
